Goal: Book appointment/travel/reservation: Book appointment/travel/reservation

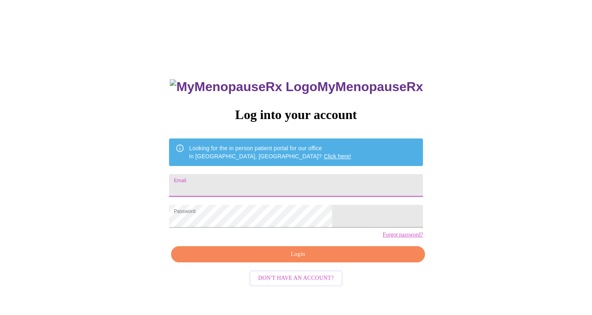
click at [249, 182] on input "Email" at bounding box center [296, 185] width 254 height 23
type input "[EMAIL_ADDRESS][DOMAIN_NAME]"
click at [295, 259] on span "Login" at bounding box center [297, 254] width 235 height 10
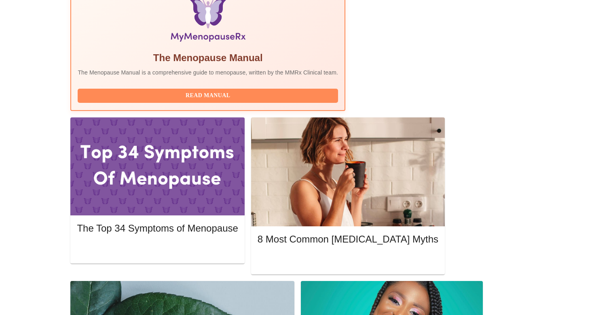
scroll to position [276, 0]
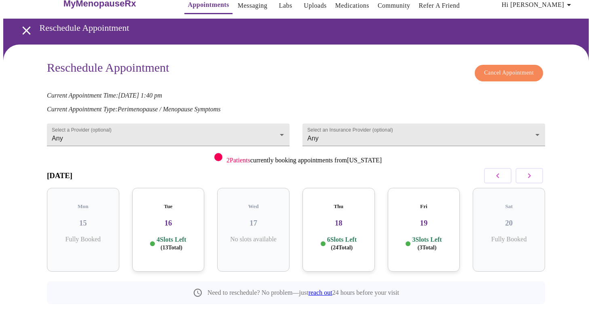
scroll to position [16, 0]
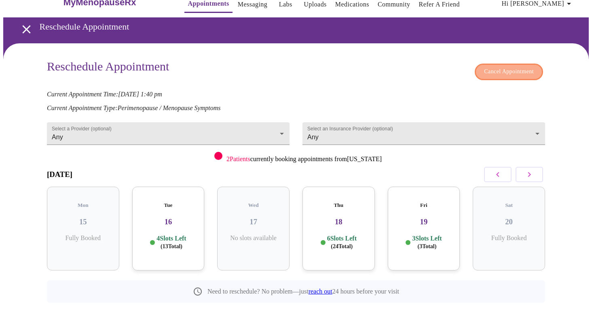
click at [497, 67] on span "Cancel Appointment" at bounding box center [509, 72] width 50 height 10
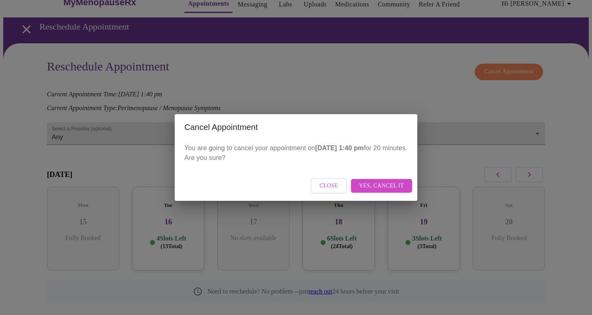
click at [385, 187] on span "Yes, cancel it" at bounding box center [381, 186] width 45 height 10
click at [401, 185] on div "Close" at bounding box center [296, 186] width 243 height 30
